Goal: Find specific page/section: Find specific page/section

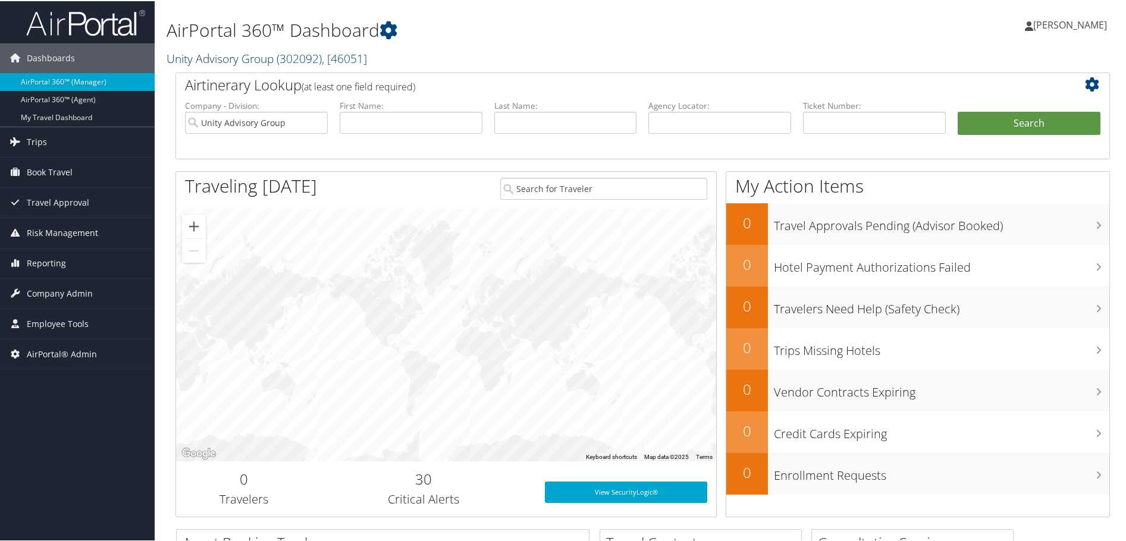
click at [301, 55] on span "( 302092 )" at bounding box center [299, 57] width 45 height 16
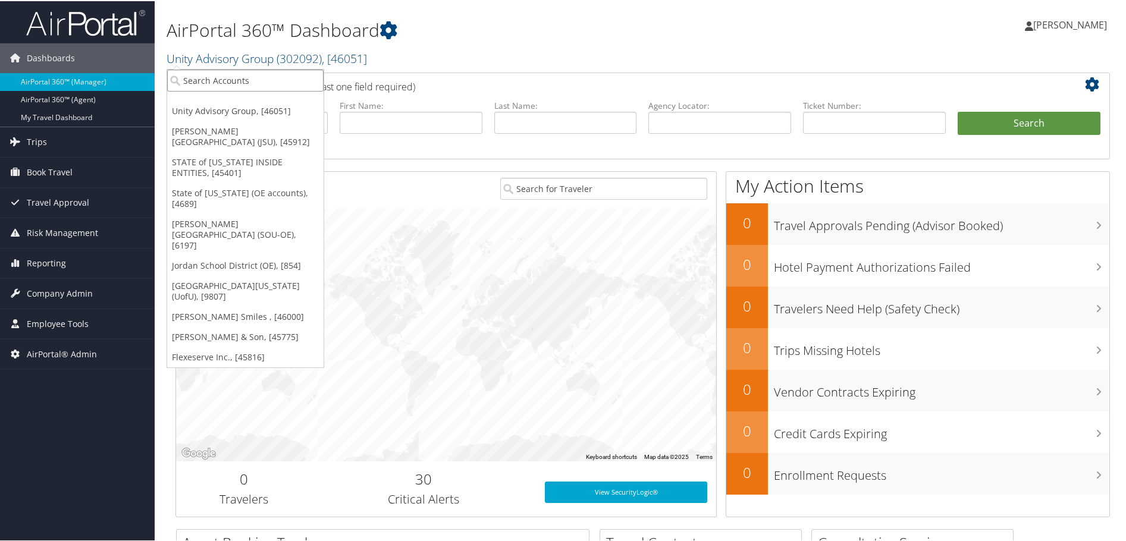
click at [284, 71] on input "search" at bounding box center [245, 79] width 156 height 22
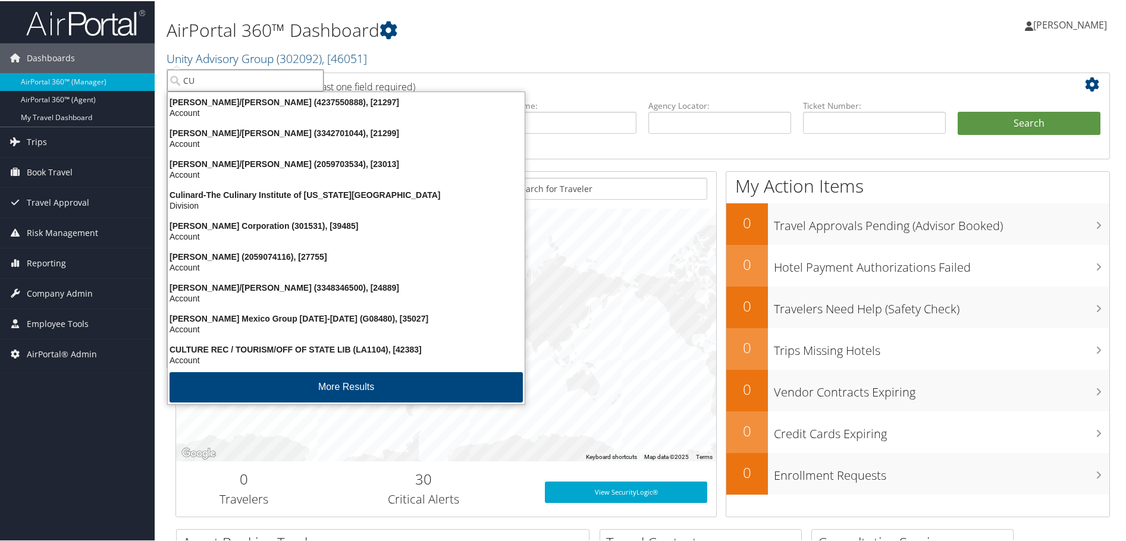
type input "C"
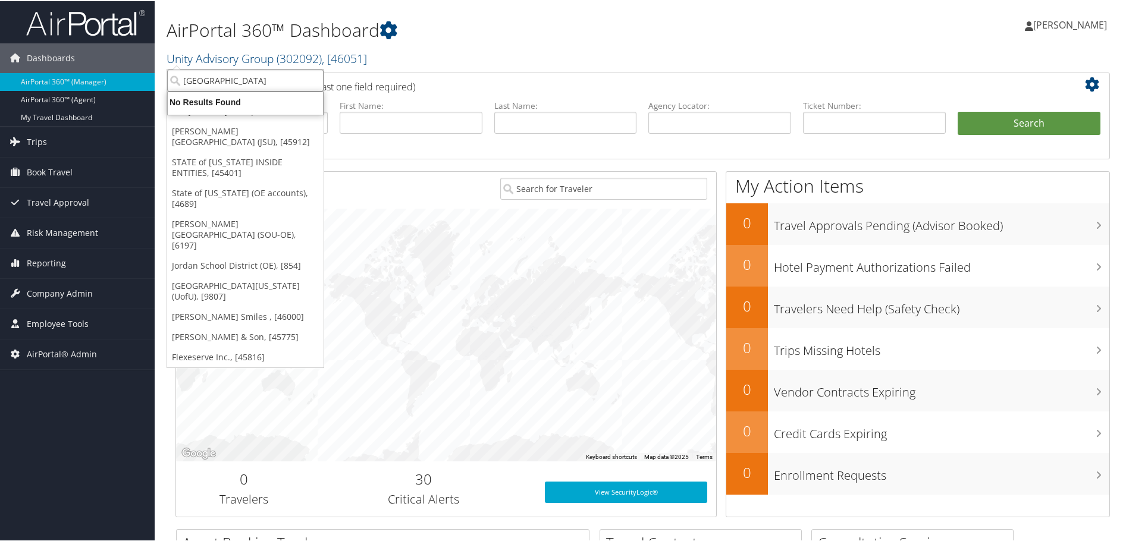
type input "[GEOGRAPHIC_DATA]"
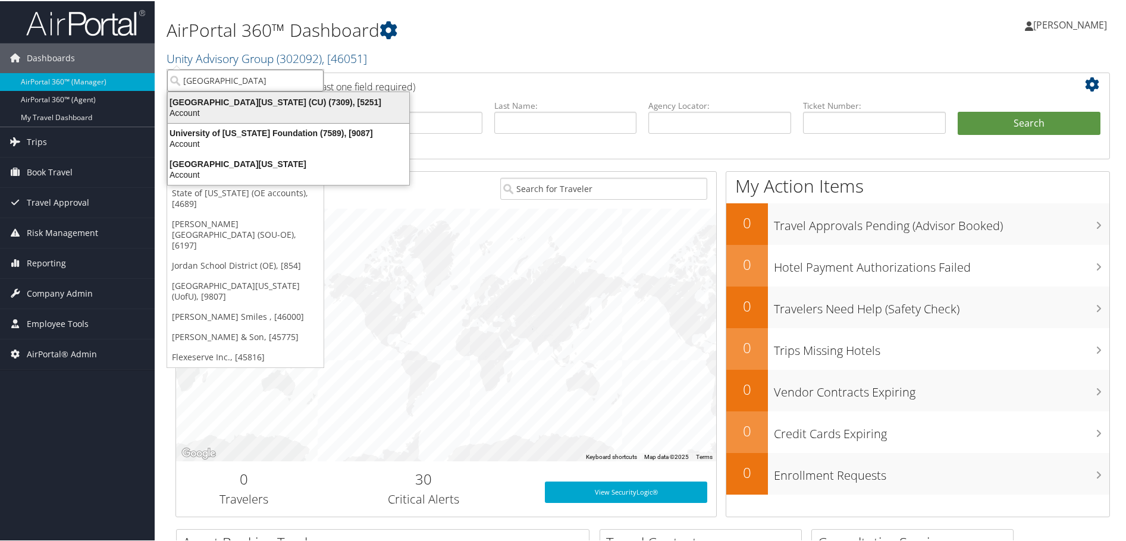
click at [256, 110] on div "Account" at bounding box center [289, 112] width 256 height 11
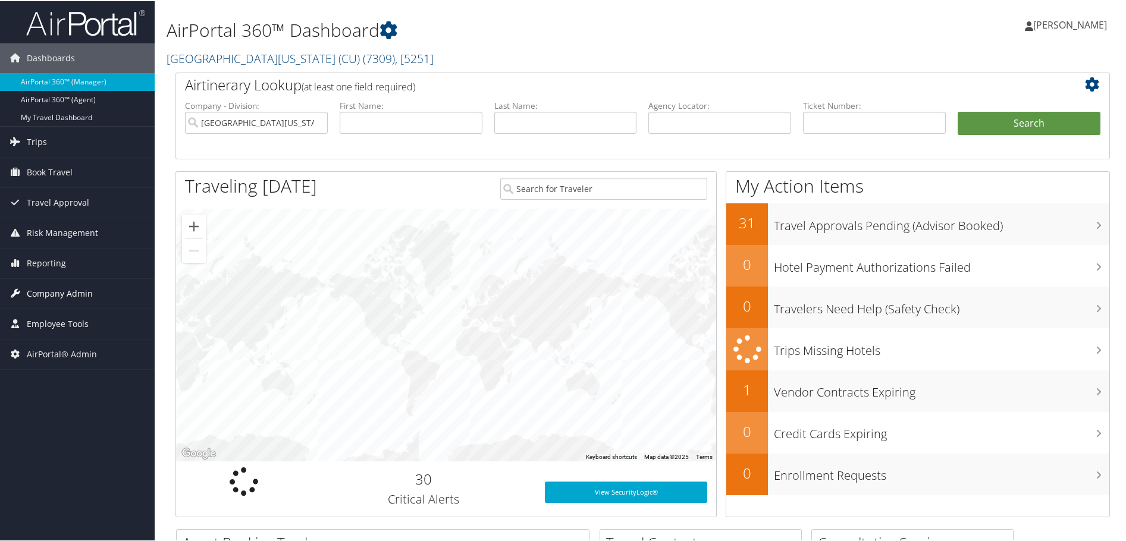
click at [74, 290] on span "Company Admin" at bounding box center [60, 293] width 66 height 30
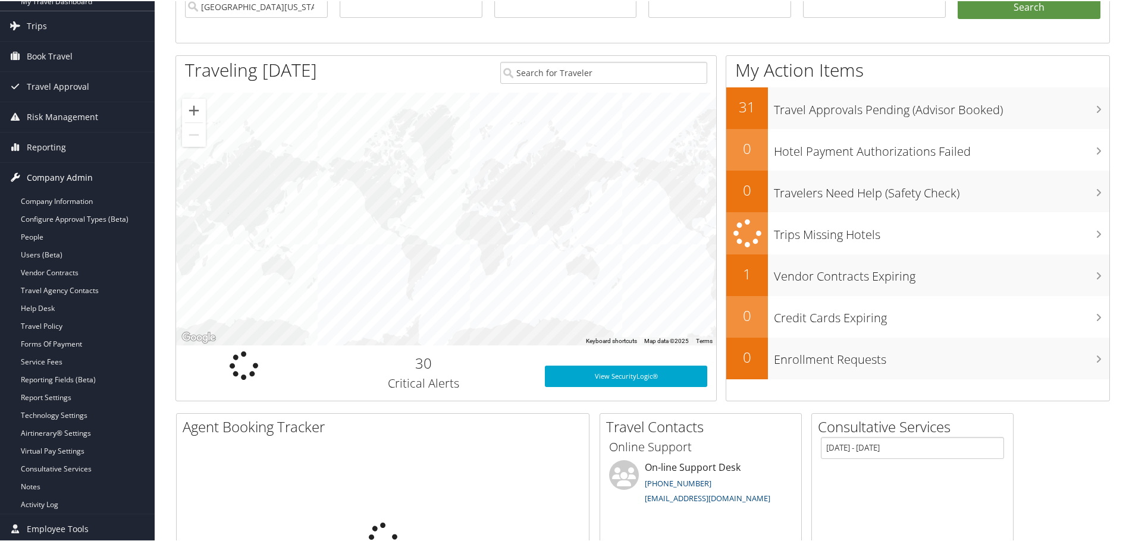
scroll to position [119, 0]
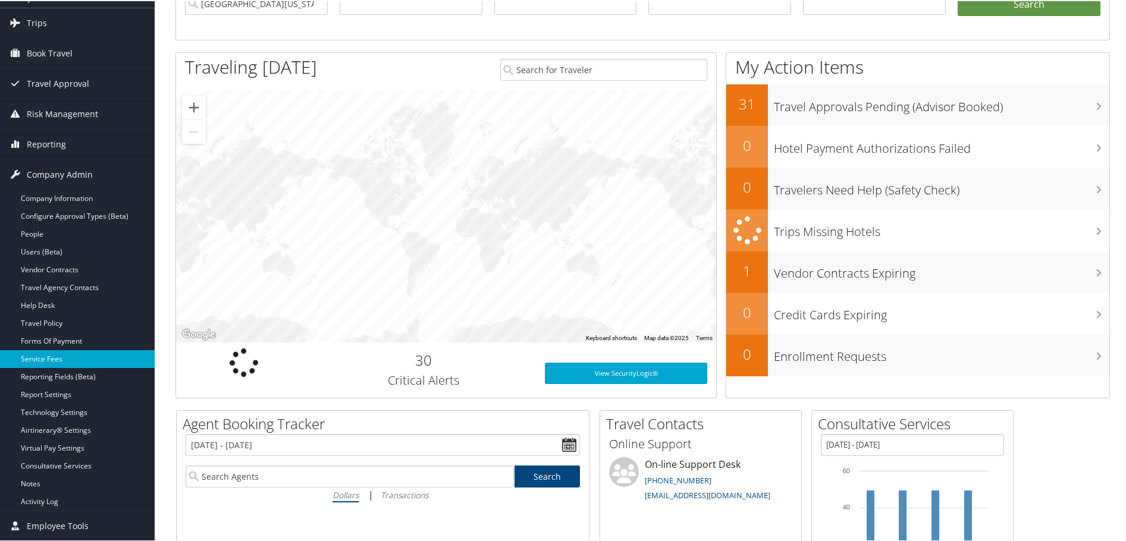
click at [69, 363] on link "Service Fees" at bounding box center [77, 358] width 155 height 18
